Goal: Transaction & Acquisition: Obtain resource

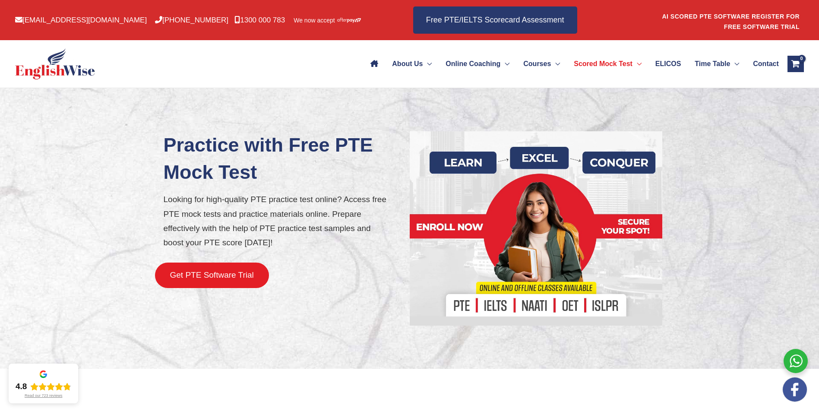
click at [240, 276] on button "Get PTE Software Trial" at bounding box center [212, 274] width 114 height 25
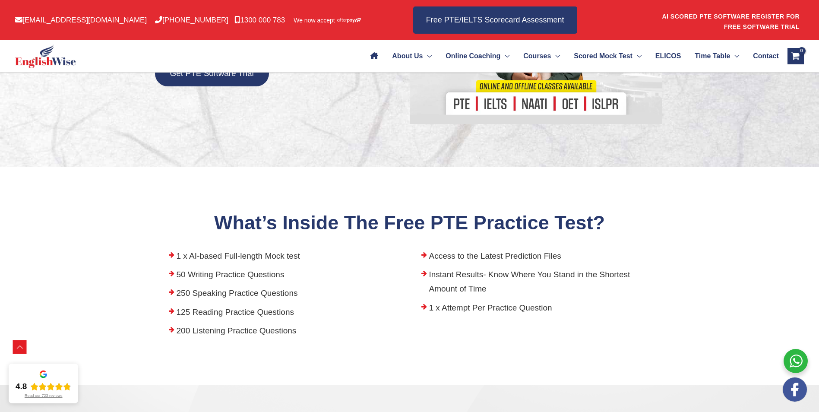
scroll to position [242, 0]
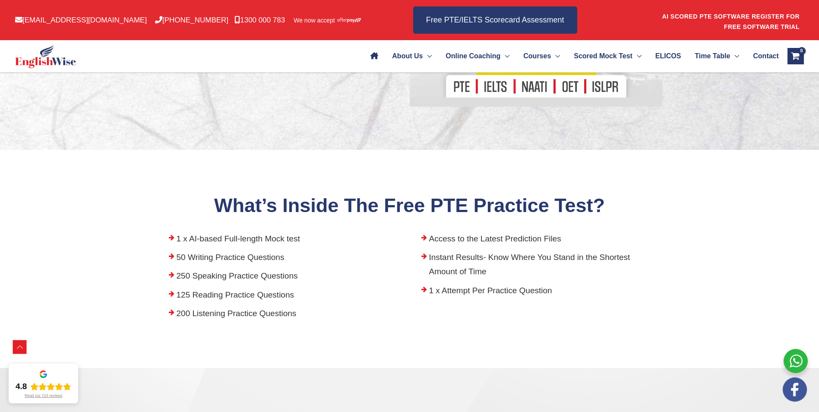
scroll to position [259, 0]
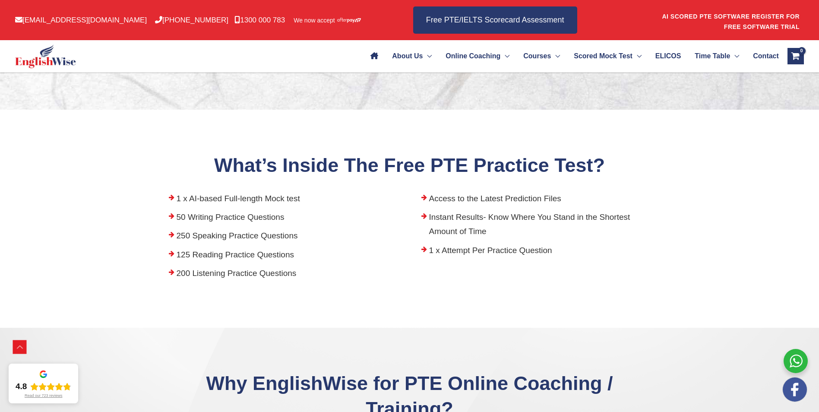
click at [254, 257] on li "125 Reading Practice Questions" at bounding box center [283, 256] width 239 height 19
click at [173, 255] on li "125 Reading Practice Questions" at bounding box center [283, 256] width 239 height 19
click at [174, 255] on li "125 Reading Practice Questions" at bounding box center [283, 256] width 239 height 19
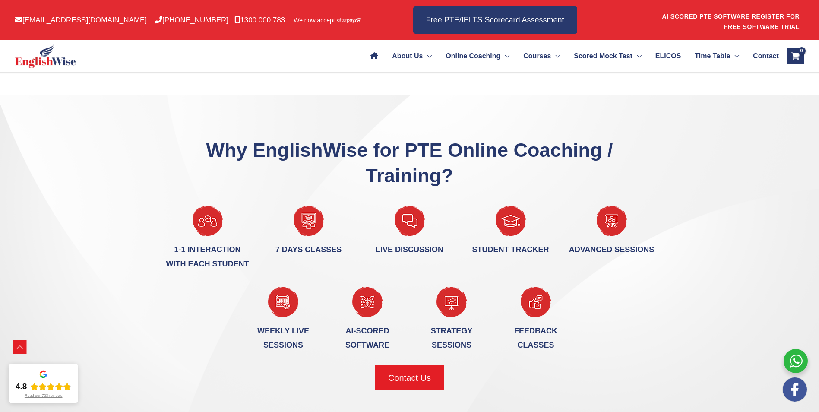
scroll to position [495, 0]
